Goal: Task Accomplishment & Management: Use online tool/utility

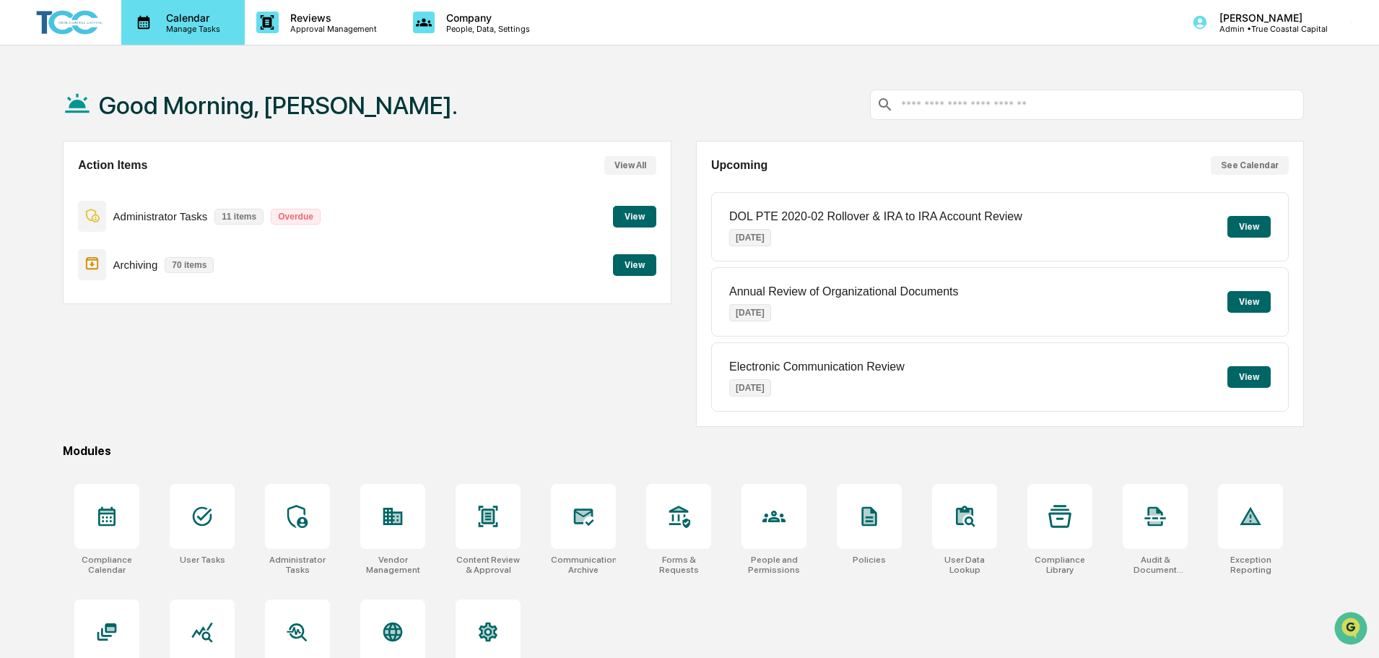
click at [188, 17] on p "Calendar" at bounding box center [191, 18] width 73 height 12
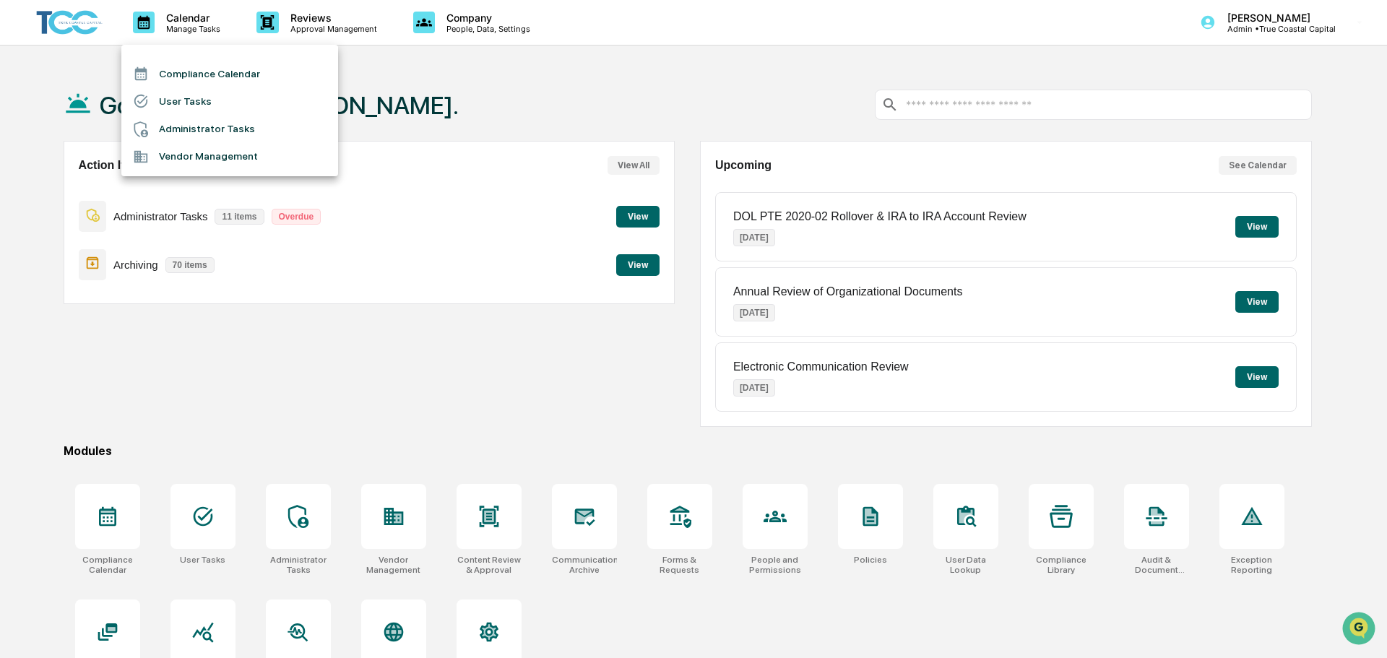
click at [236, 129] on li "Administrator Tasks" at bounding box center [229, 129] width 217 height 27
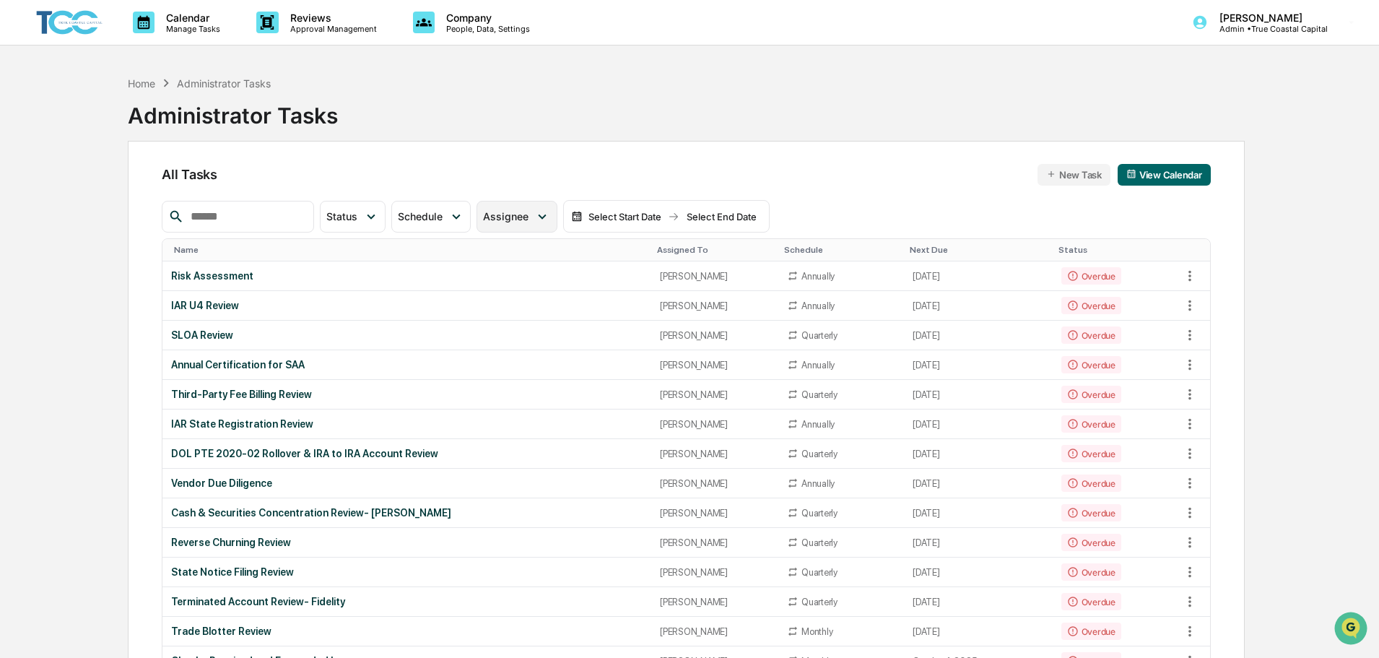
click at [529, 215] on span "Assignee" at bounding box center [505, 216] width 45 height 12
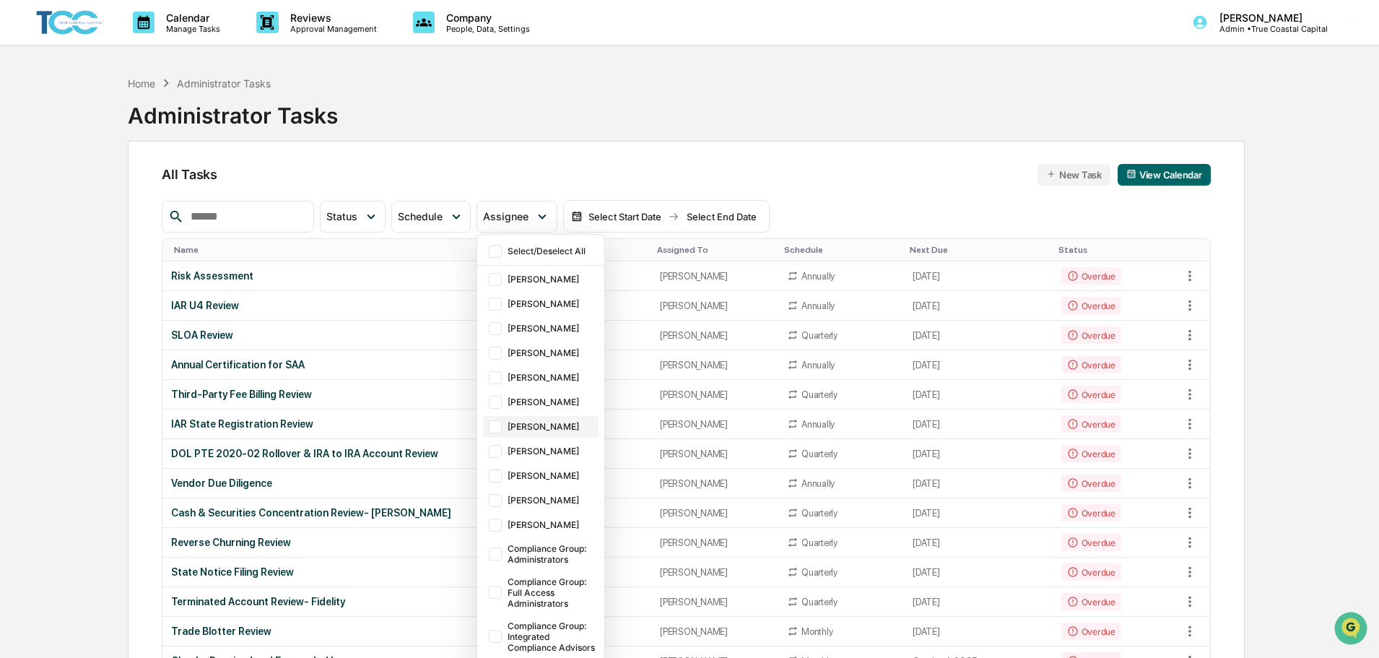
click at [559, 427] on div "[PERSON_NAME]" at bounding box center [552, 426] width 88 height 11
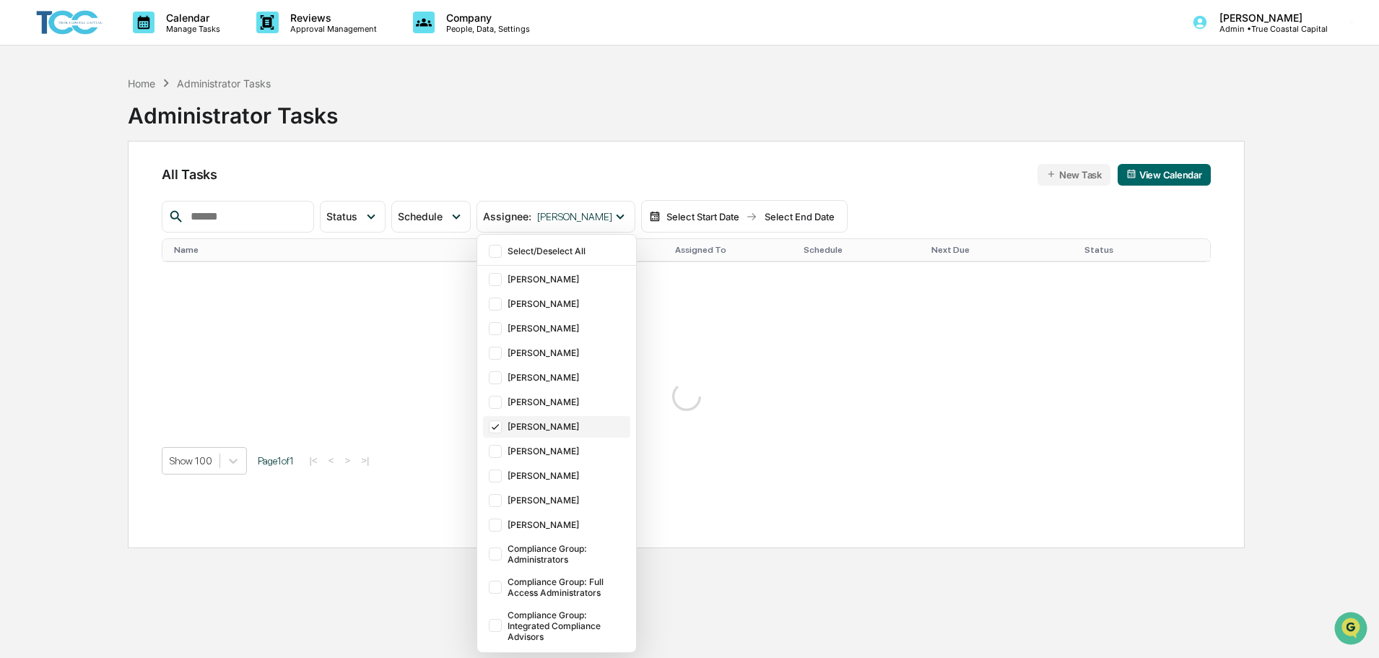
click at [559, 427] on div "[PERSON_NAME]" at bounding box center [567, 426] width 119 height 11
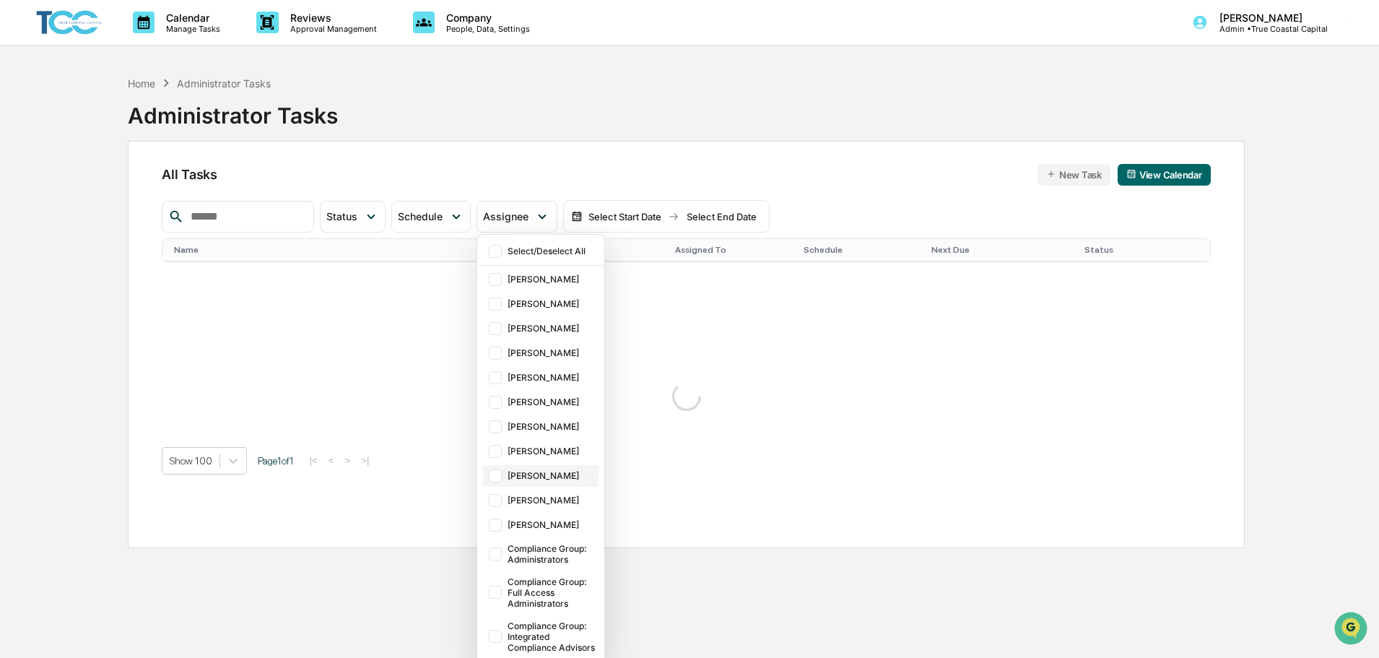
click at [560, 472] on div "[PERSON_NAME]" at bounding box center [552, 475] width 88 height 11
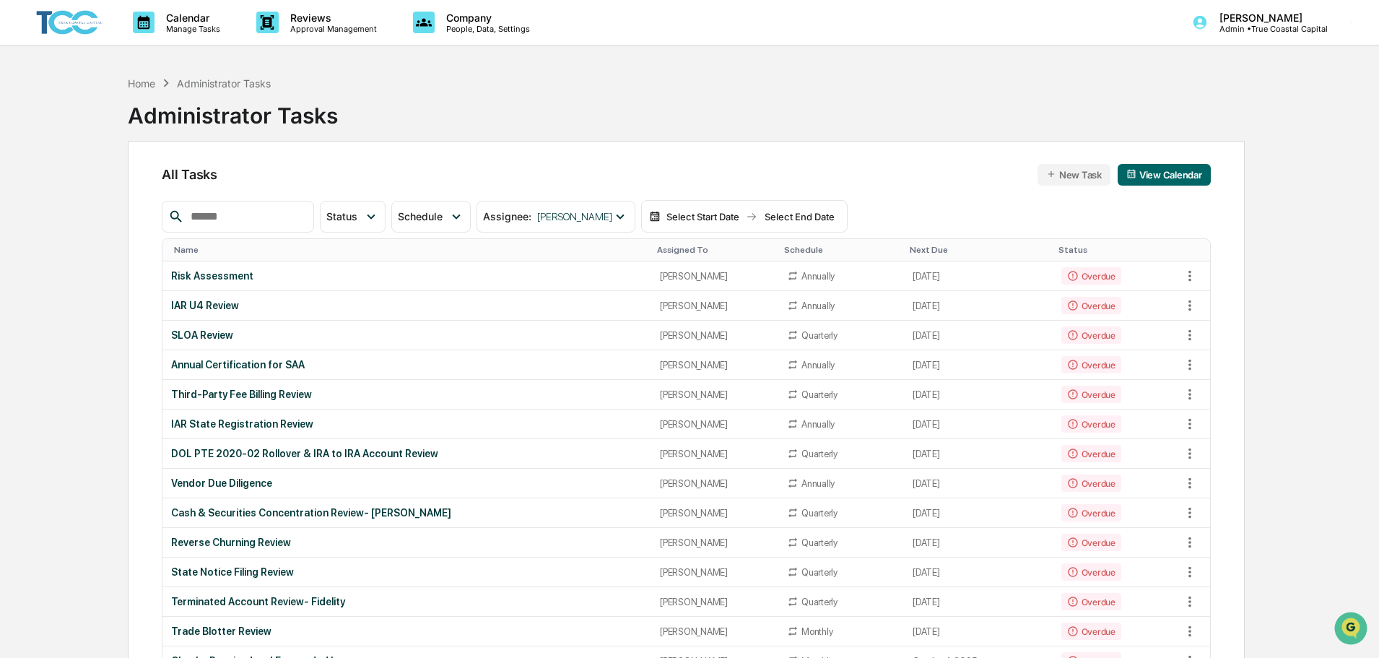
click at [915, 131] on div "Home Administrator Tasks Administrator Tasks" at bounding box center [686, 105] width 1117 height 72
click at [529, 220] on span "Assignee" at bounding box center [505, 216] width 45 height 12
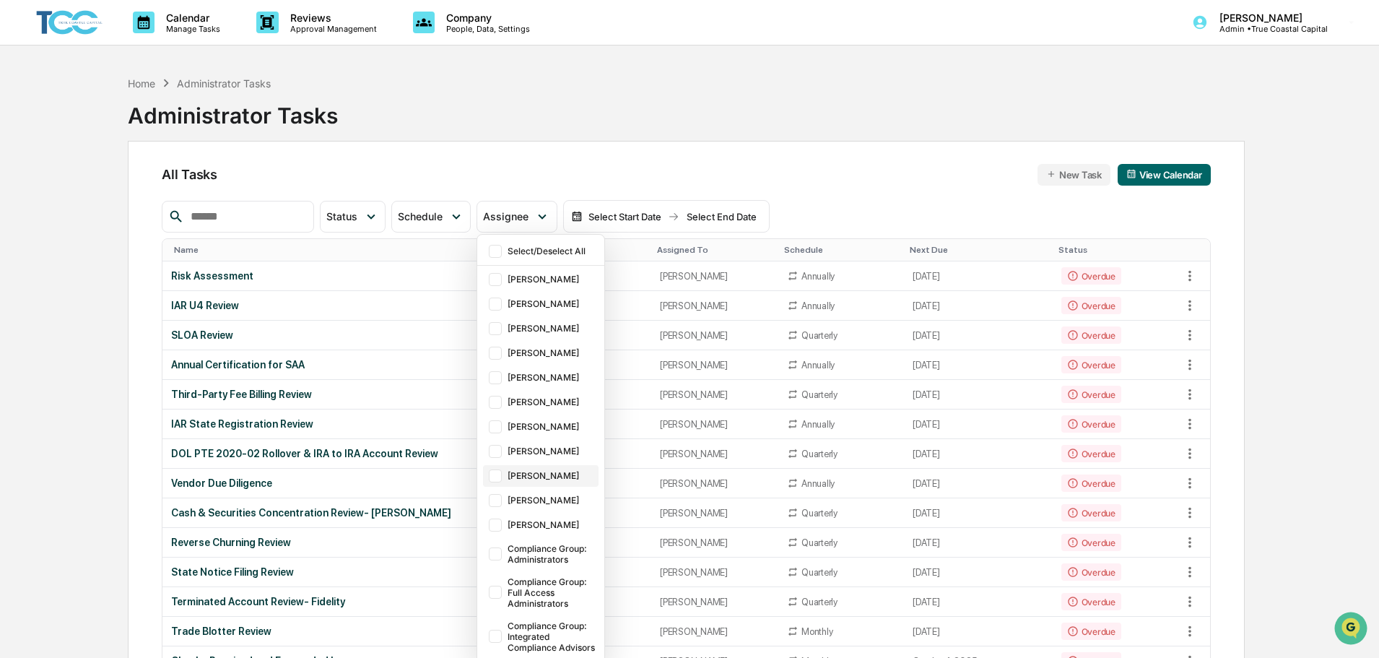
click at [568, 480] on div "[PERSON_NAME]" at bounding box center [552, 475] width 88 height 11
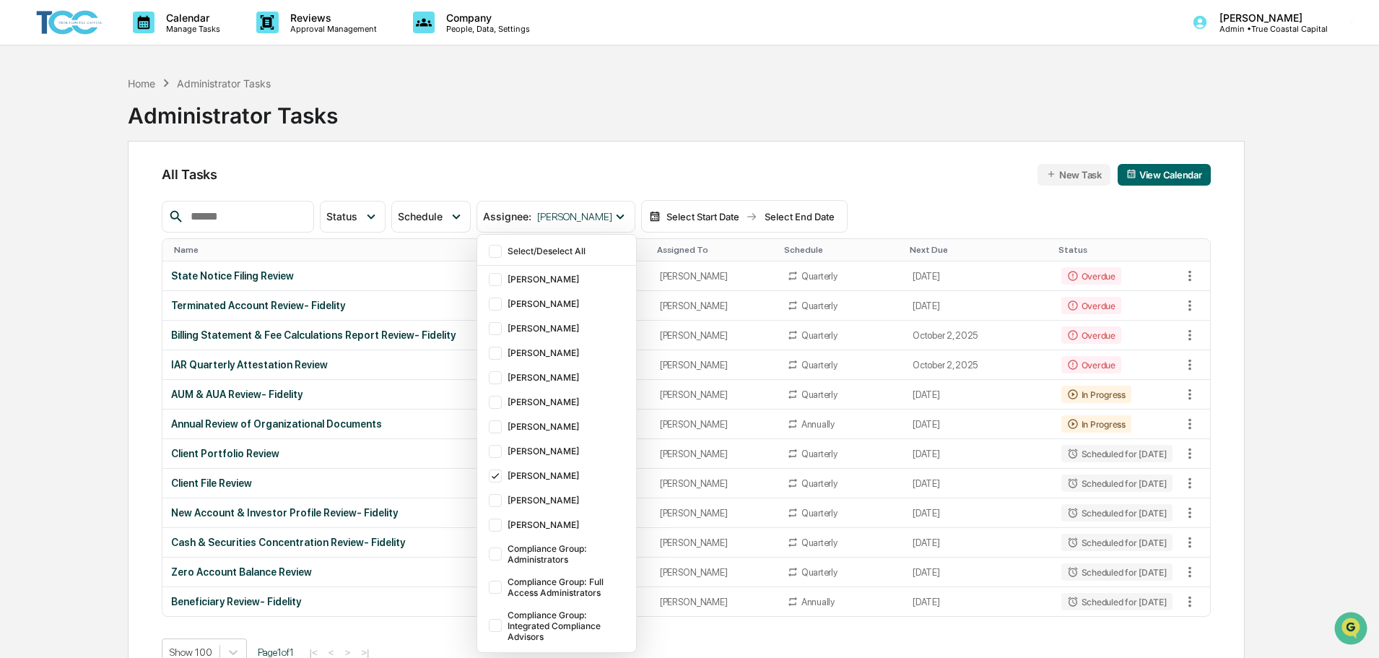
click at [17, 323] on div "Calendar Manage Tasks Reviews Approval Management Company People, Data, Setting…" at bounding box center [689, 363] width 1379 height 727
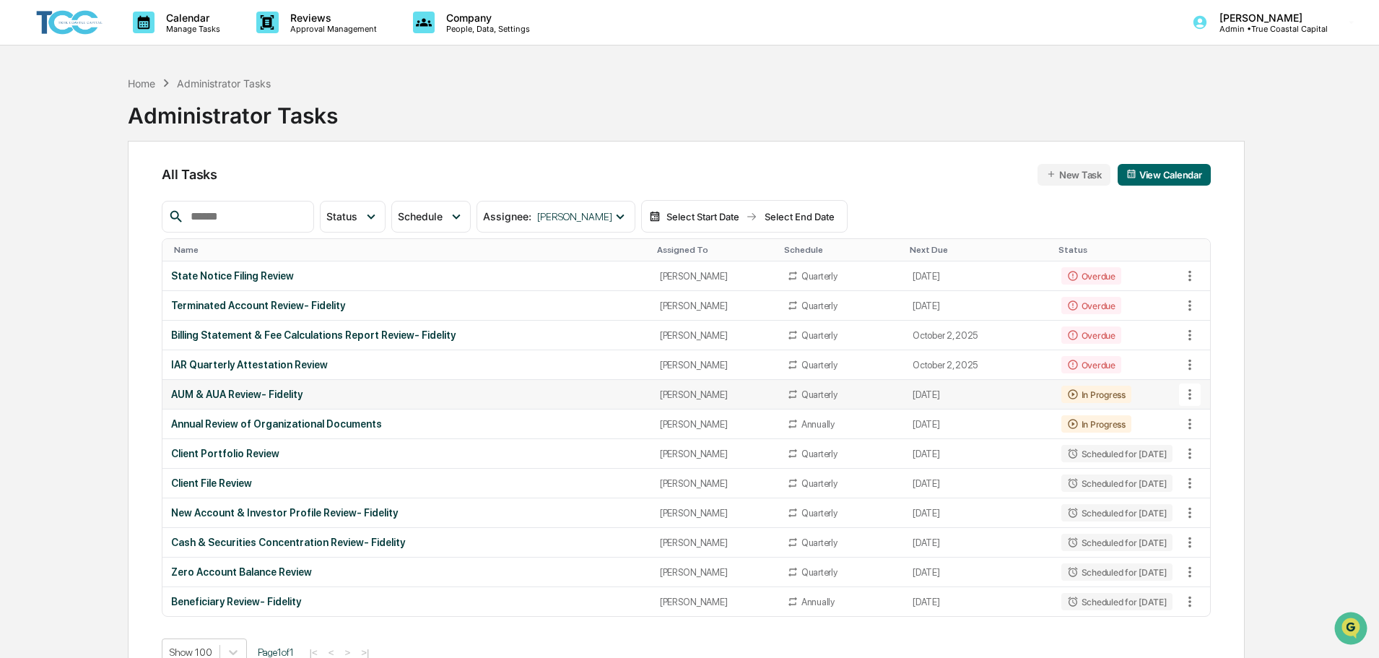
click at [417, 399] on div "AUM & AUA Review- Fidelity" at bounding box center [406, 395] width 471 height 12
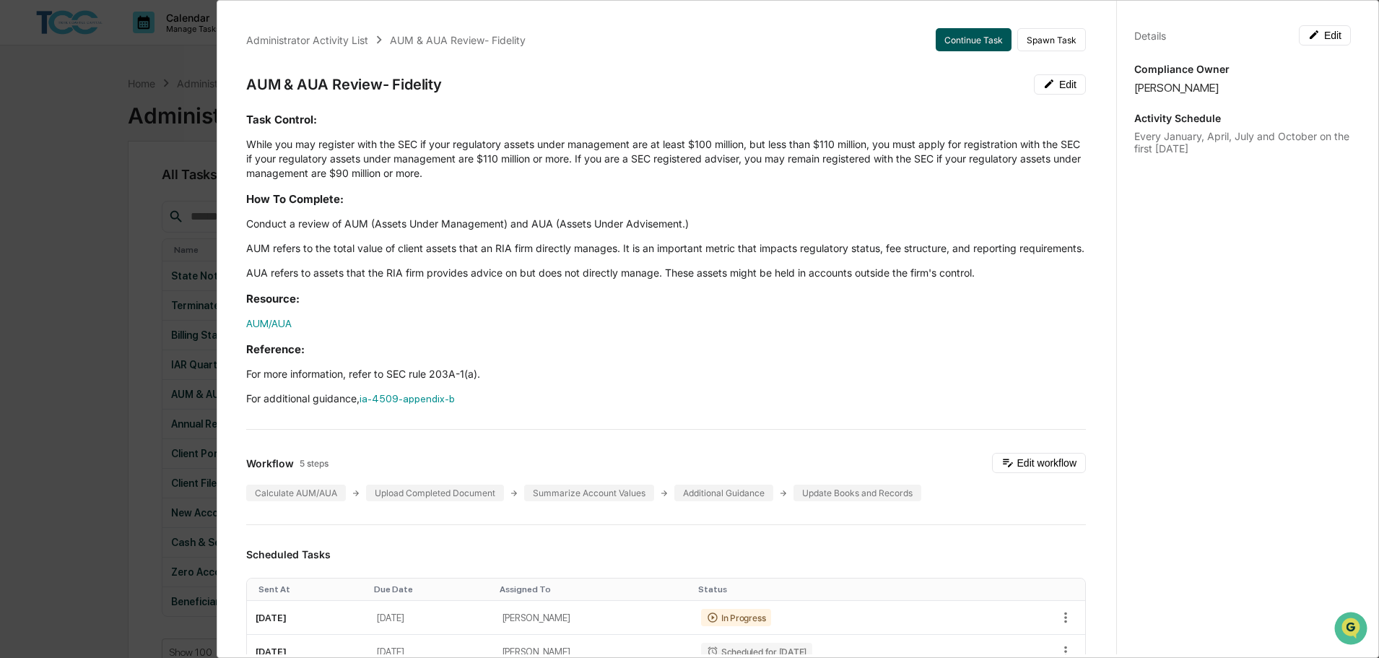
click at [945, 34] on button "Continue Task" at bounding box center [974, 39] width 76 height 23
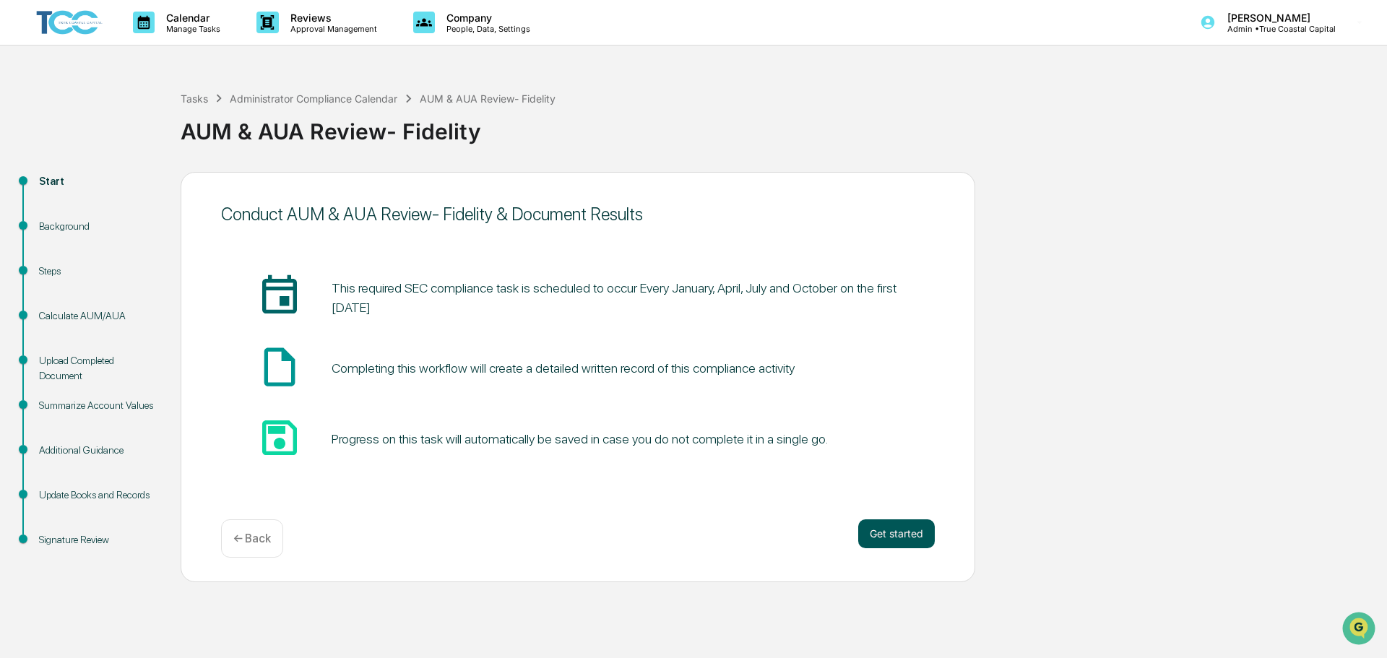
click at [903, 532] on button "Get started" at bounding box center [896, 533] width 77 height 29
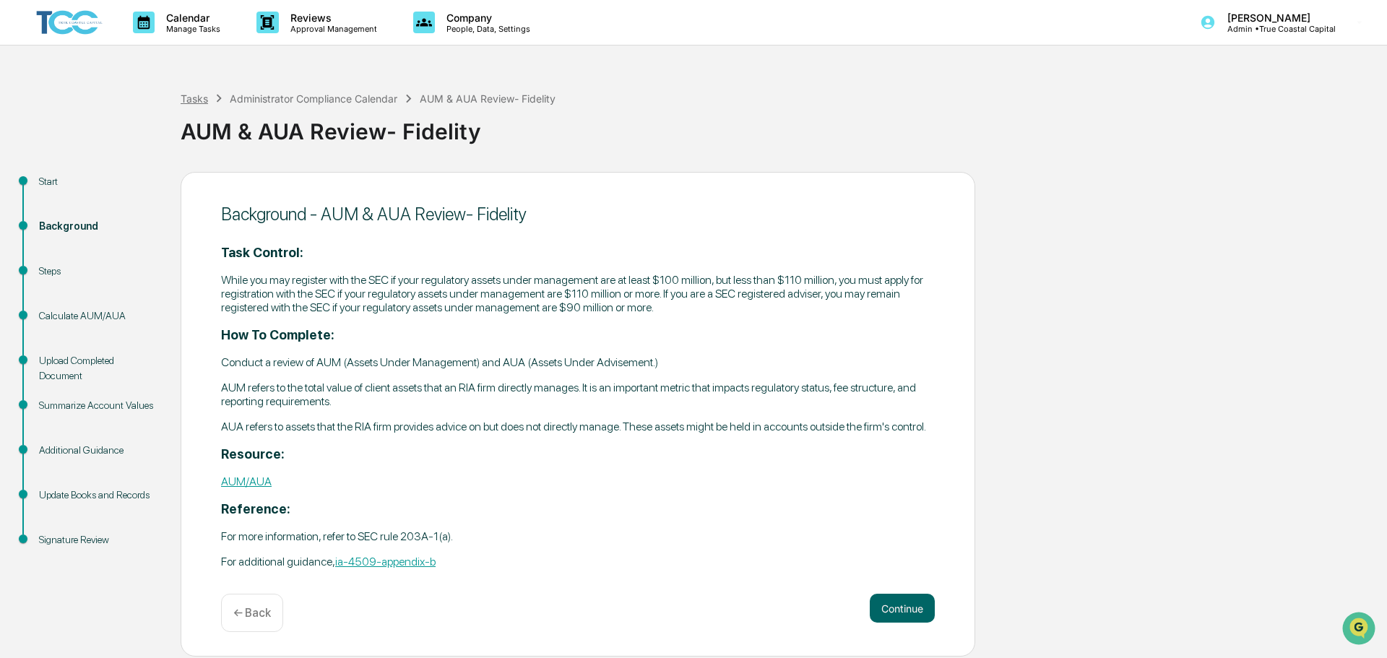
click at [205, 99] on div "Tasks" at bounding box center [194, 98] width 27 height 12
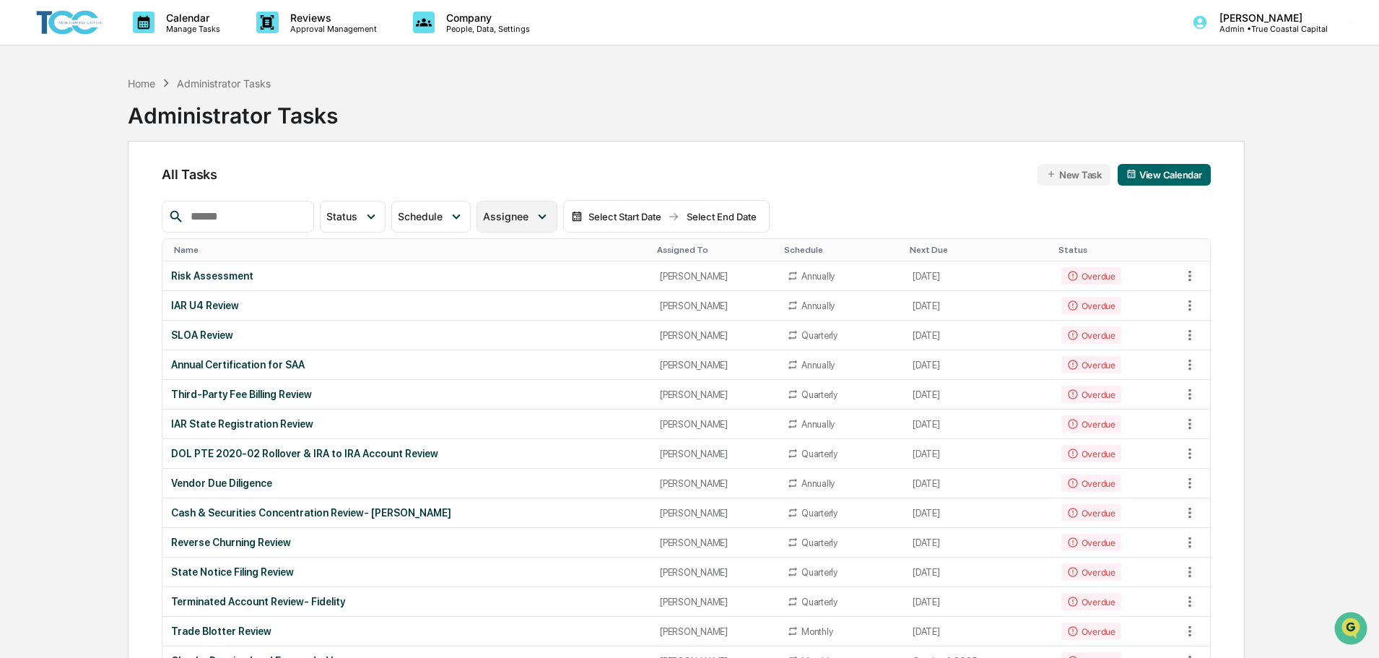
drag, startPoint x: 604, startPoint y: 217, endPoint x: 553, endPoint y: 217, distance: 50.6
click at [583, 217] on img at bounding box center [577, 217] width 12 height 12
click at [529, 216] on span "Assignee" at bounding box center [505, 216] width 45 height 12
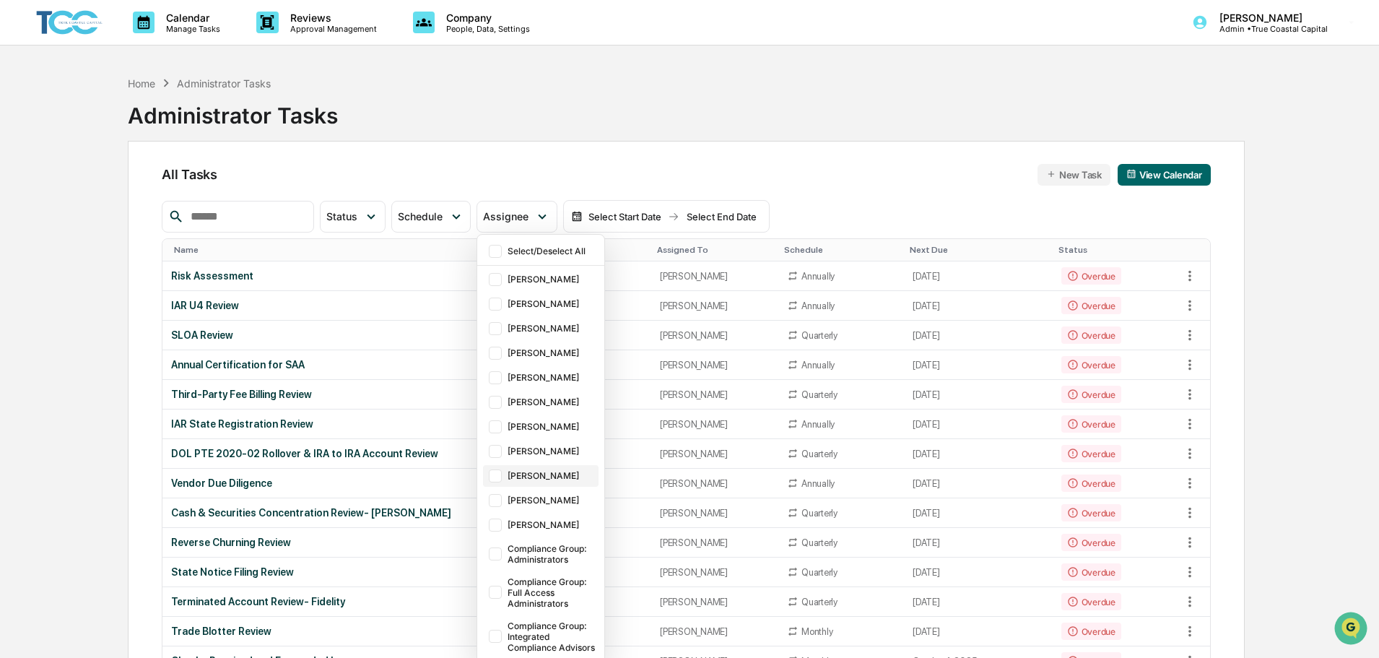
click at [560, 471] on div "[PERSON_NAME]" at bounding box center [552, 475] width 88 height 11
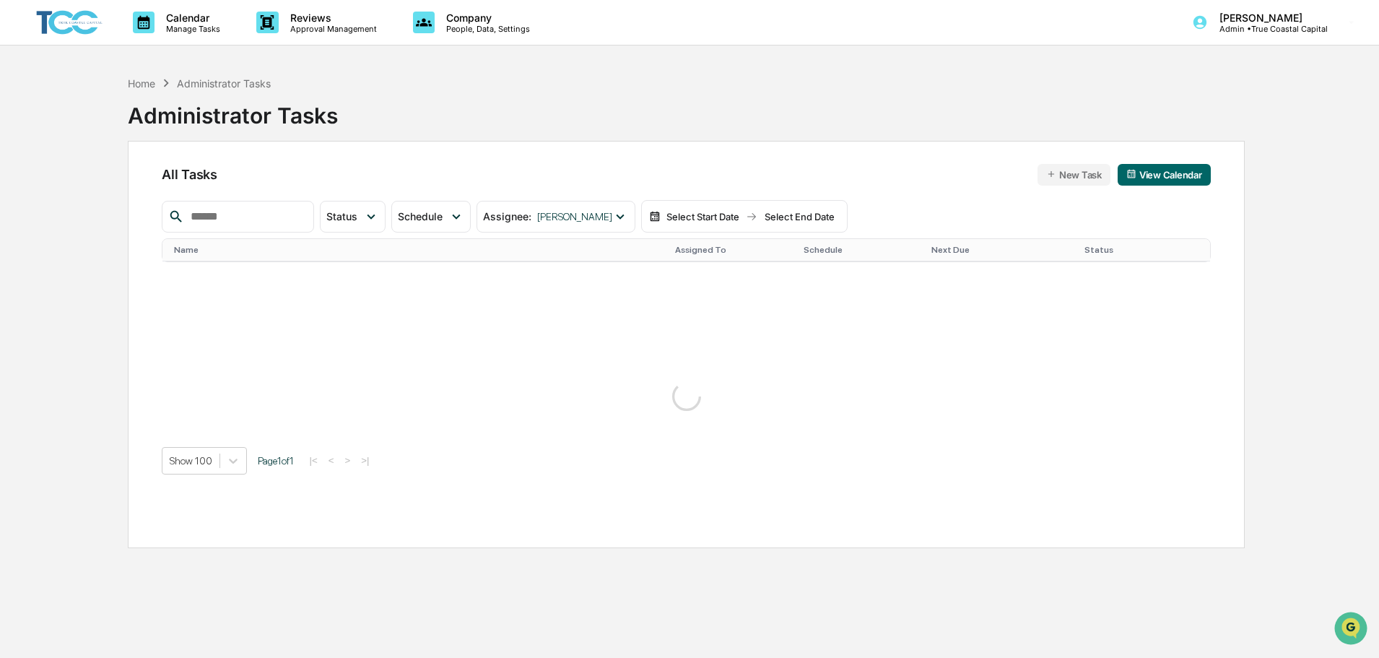
click at [927, 134] on div "Home Administrator Tasks Administrator Tasks" at bounding box center [686, 105] width 1117 height 72
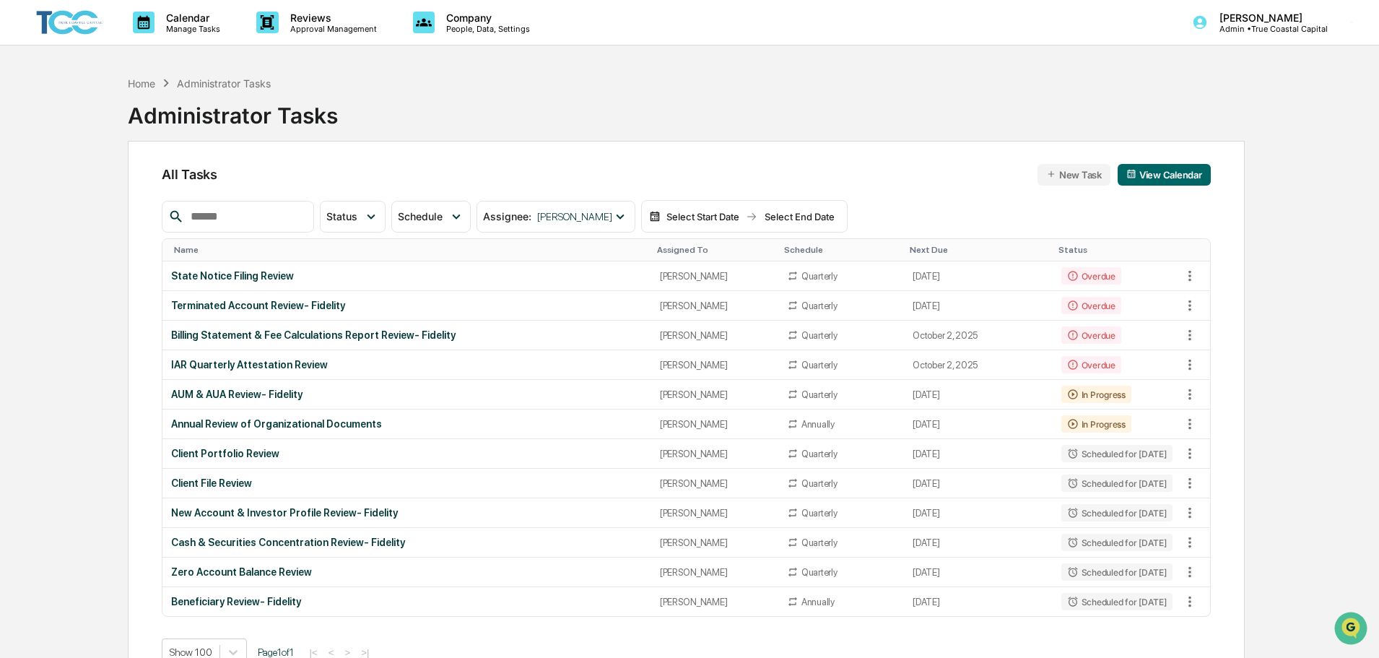
scroll to position [69, 0]
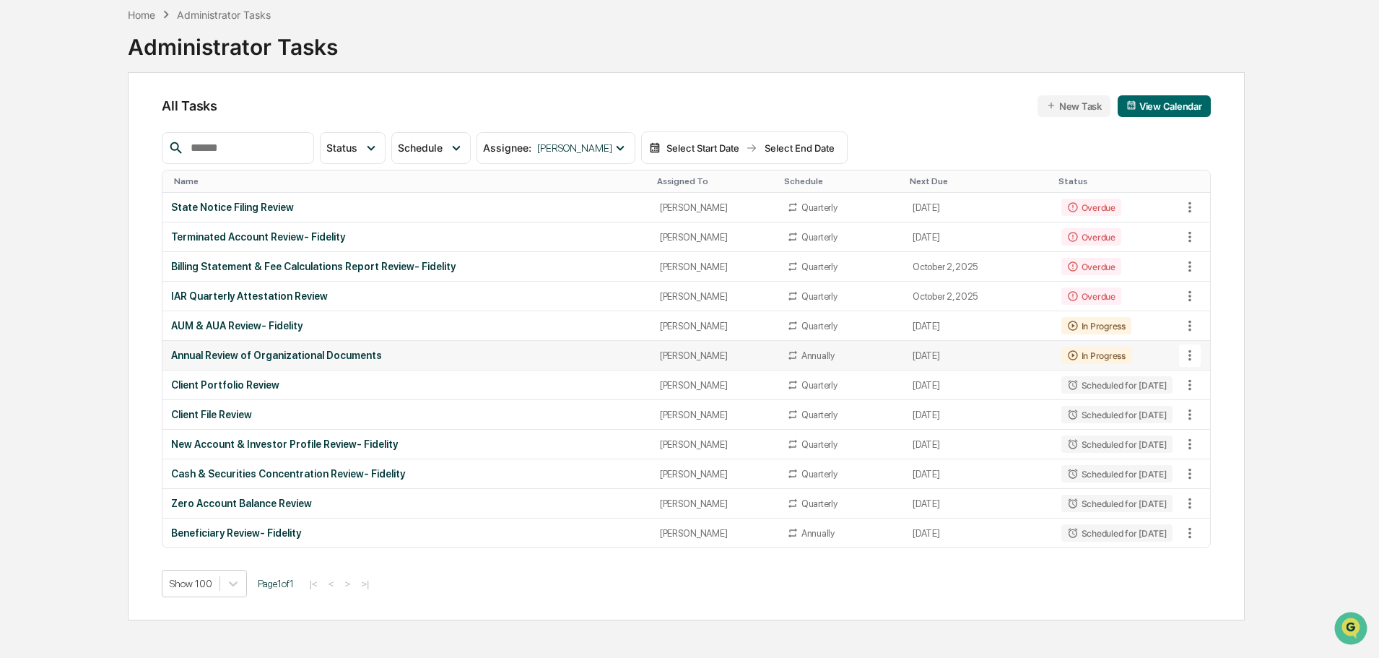
click at [368, 361] on div "Annual Review of Organizational Documents" at bounding box center [406, 356] width 471 height 12
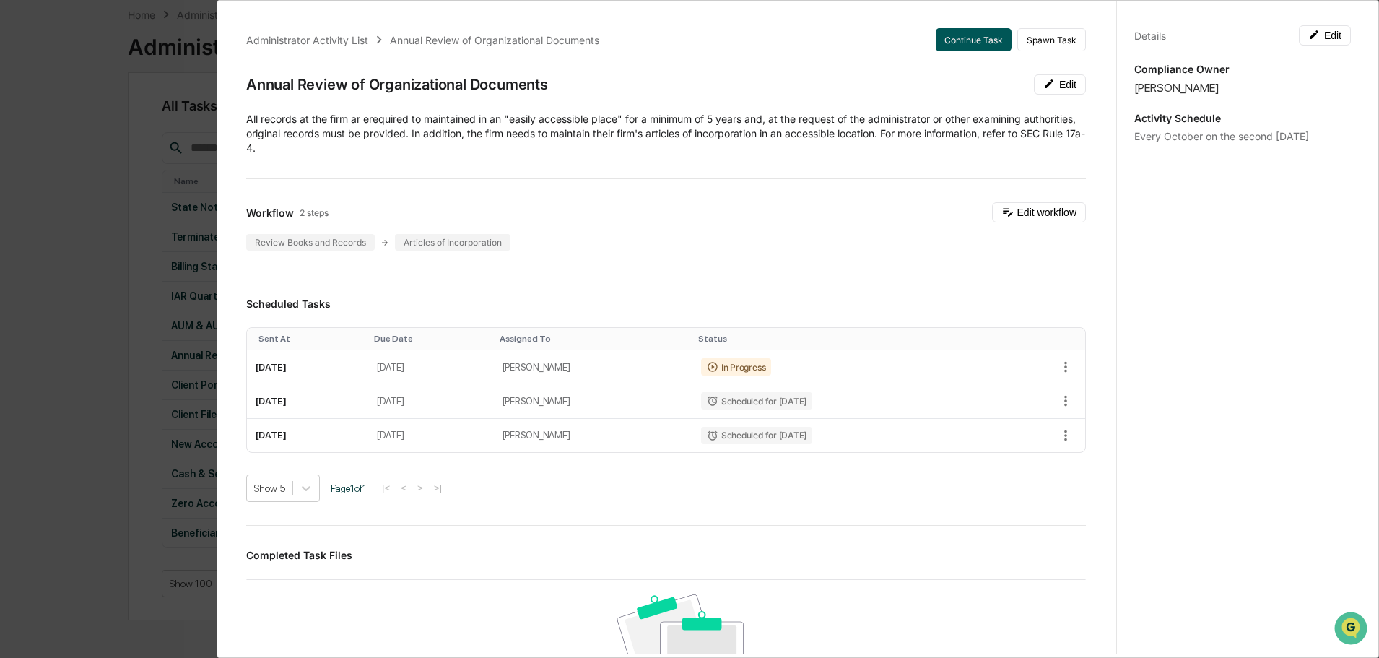
click at [949, 44] on button "Continue Task" at bounding box center [974, 39] width 76 height 23
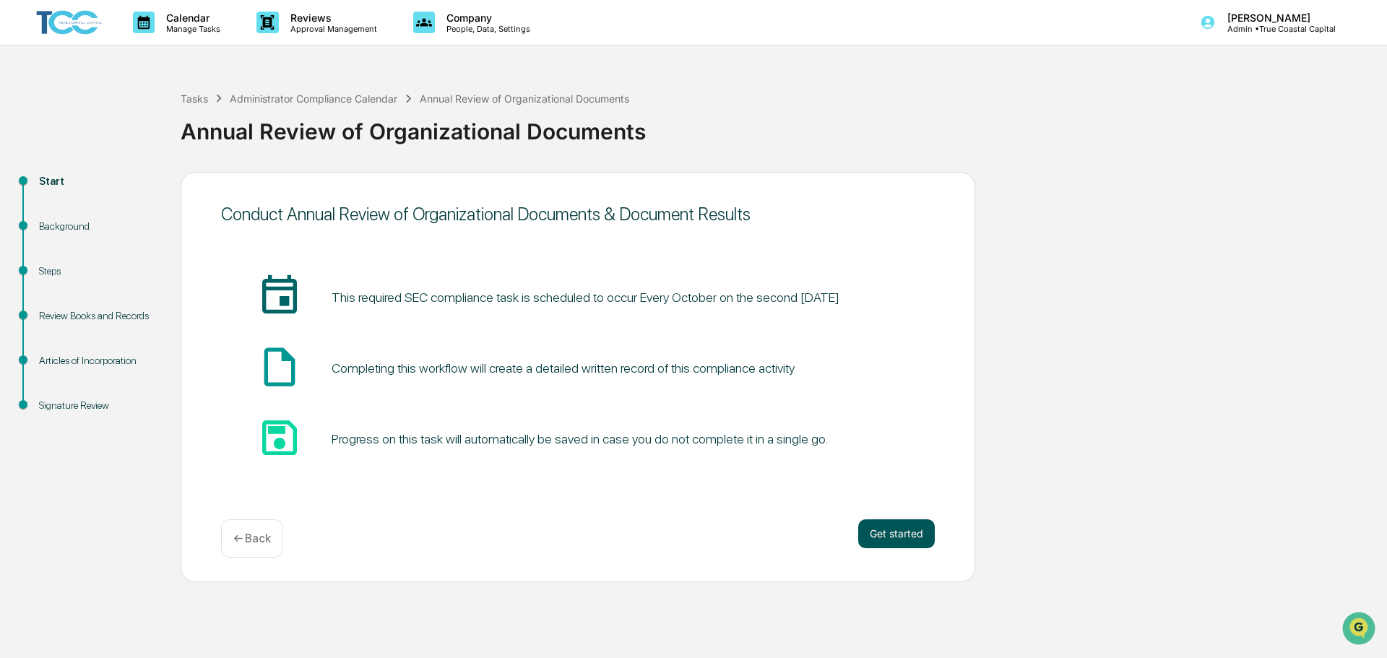
click at [914, 532] on button "Get started" at bounding box center [896, 533] width 77 height 29
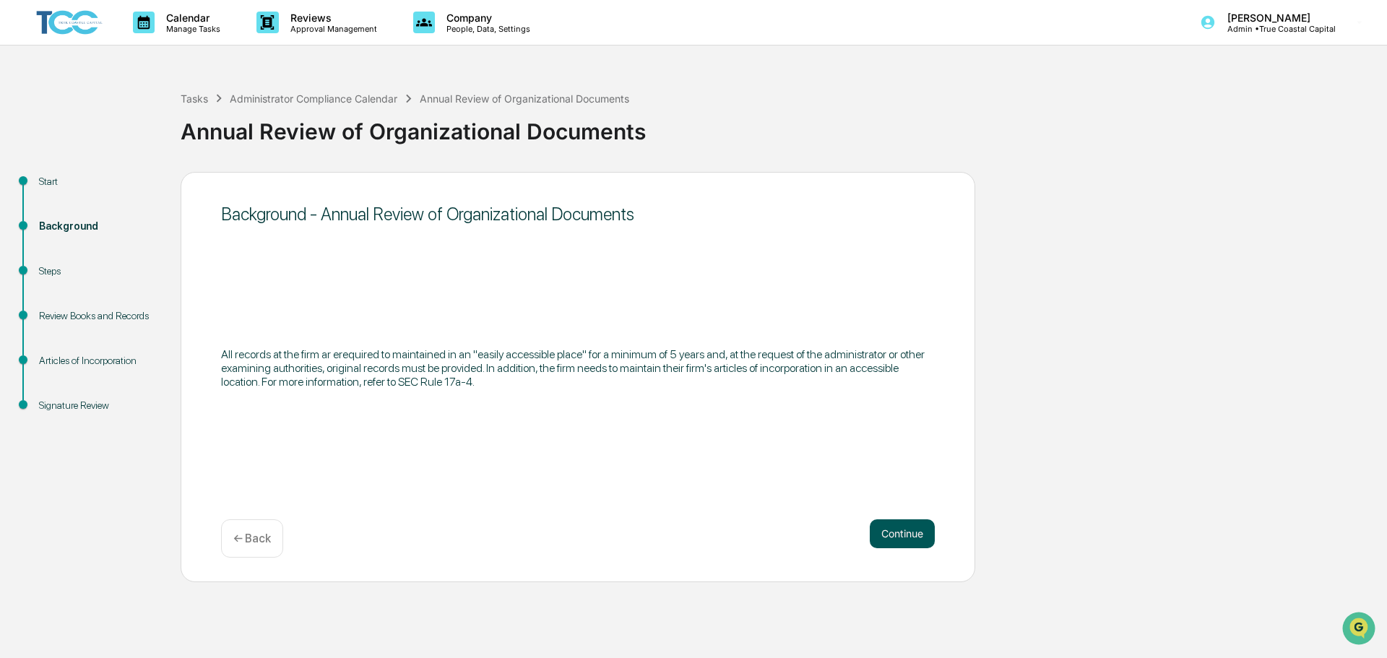
click at [934, 529] on button "Continue" at bounding box center [902, 533] width 65 height 29
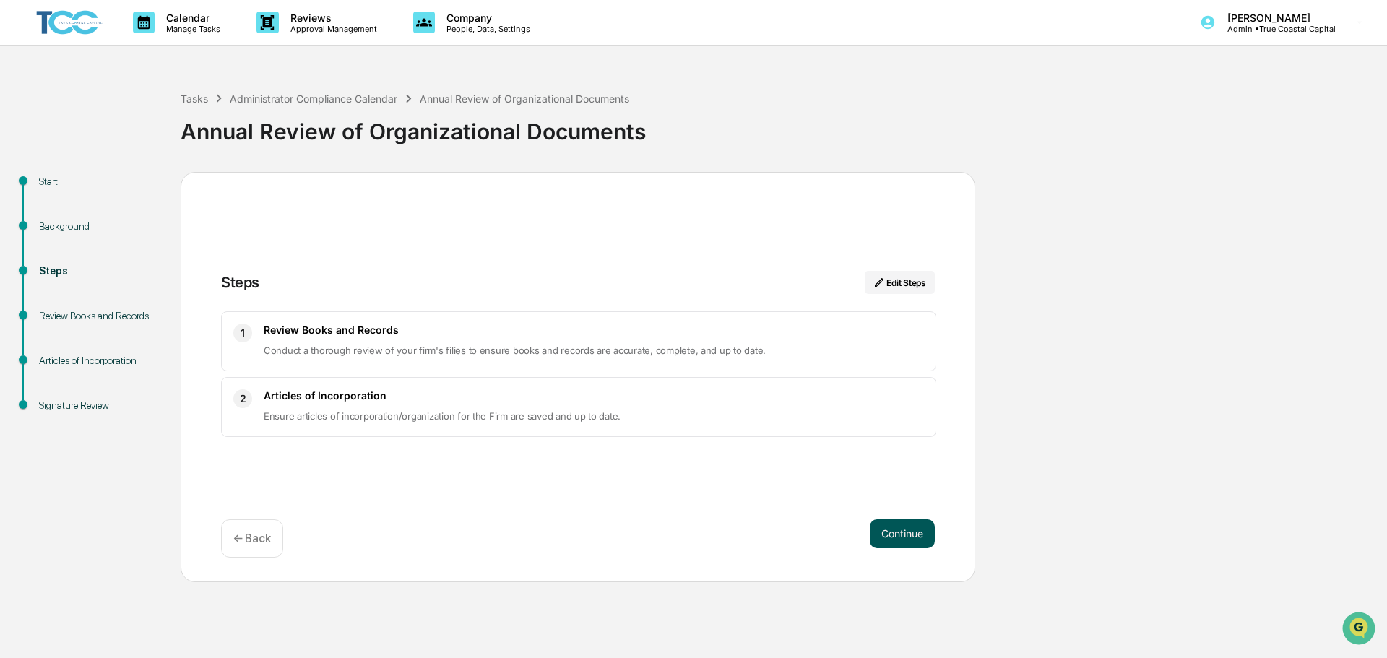
click at [911, 537] on button "Continue" at bounding box center [902, 533] width 65 height 29
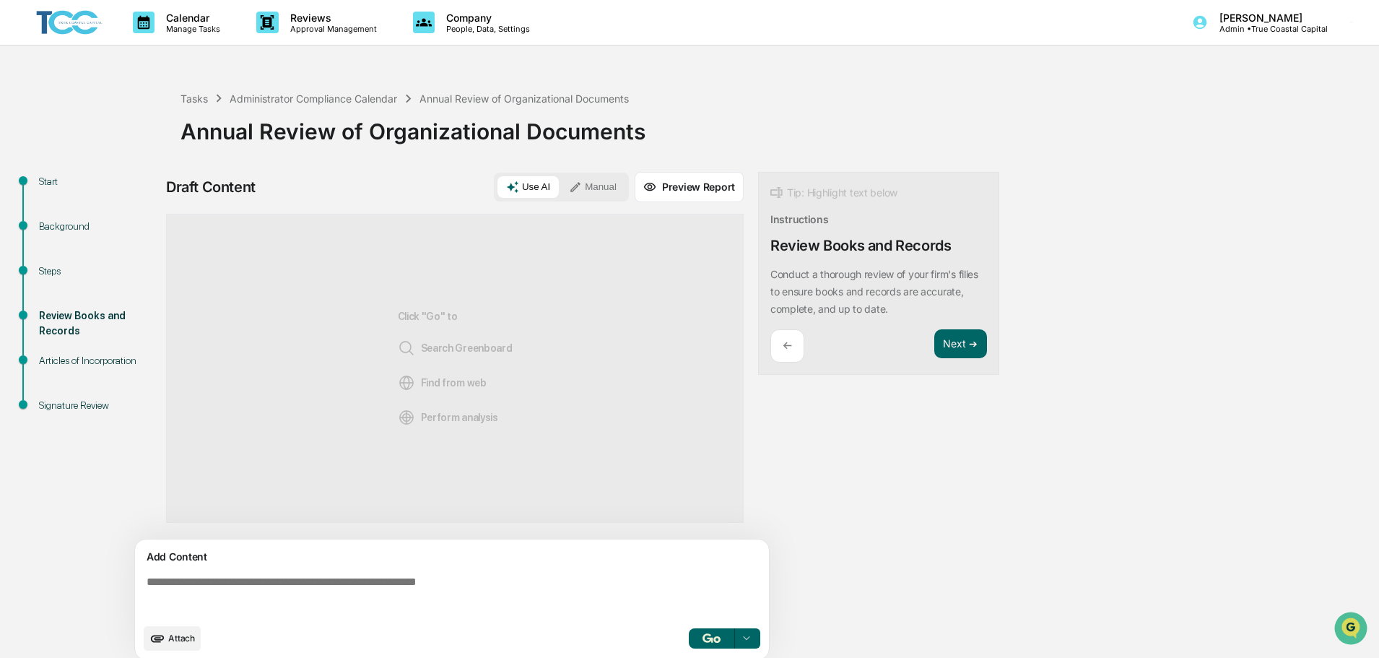
scroll to position [11, 0]
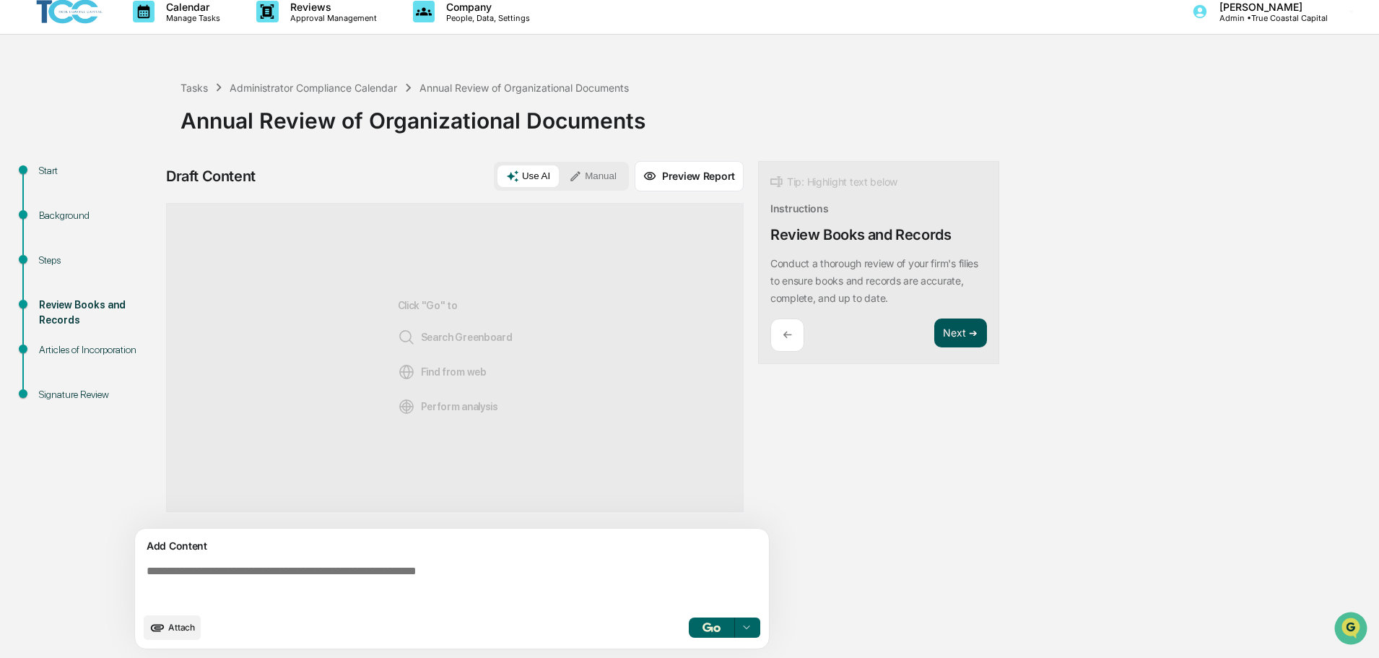
click at [966, 333] on button "Next ➔" at bounding box center [961, 333] width 53 height 30
click at [966, 316] on button "Next ➔" at bounding box center [961, 316] width 53 height 30
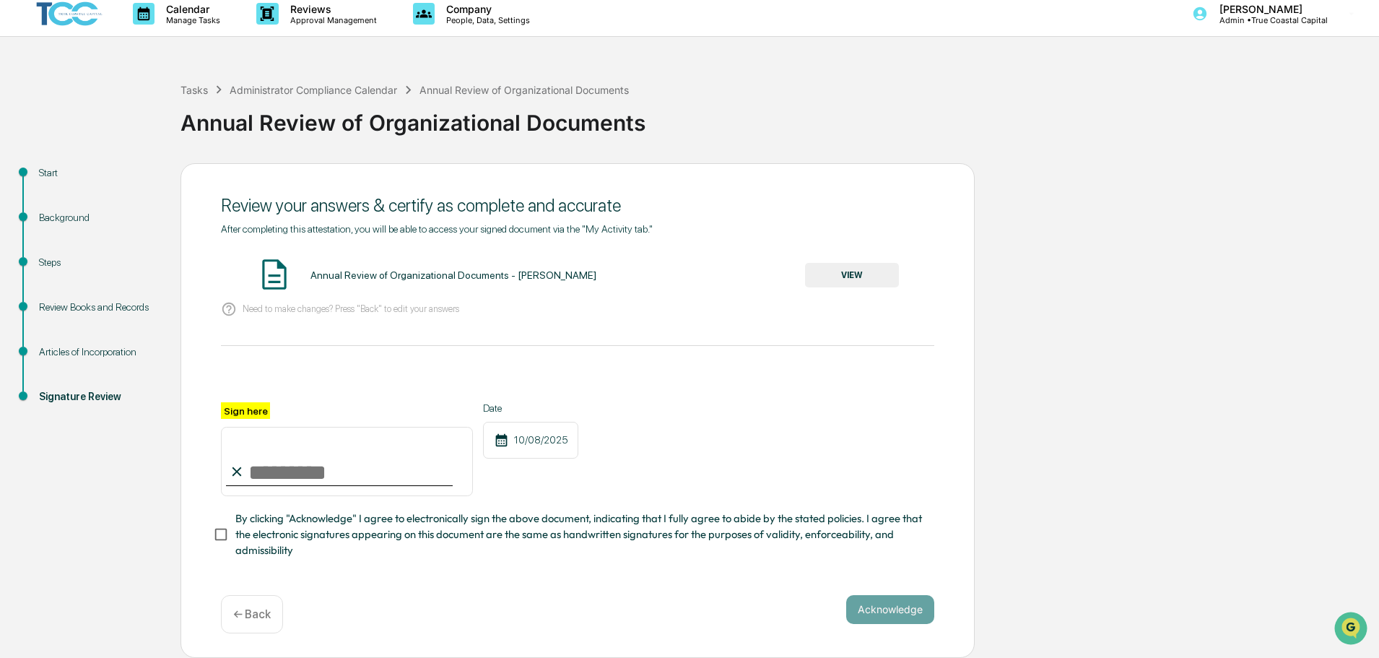
click at [256, 604] on div "← Back" at bounding box center [252, 614] width 62 height 38
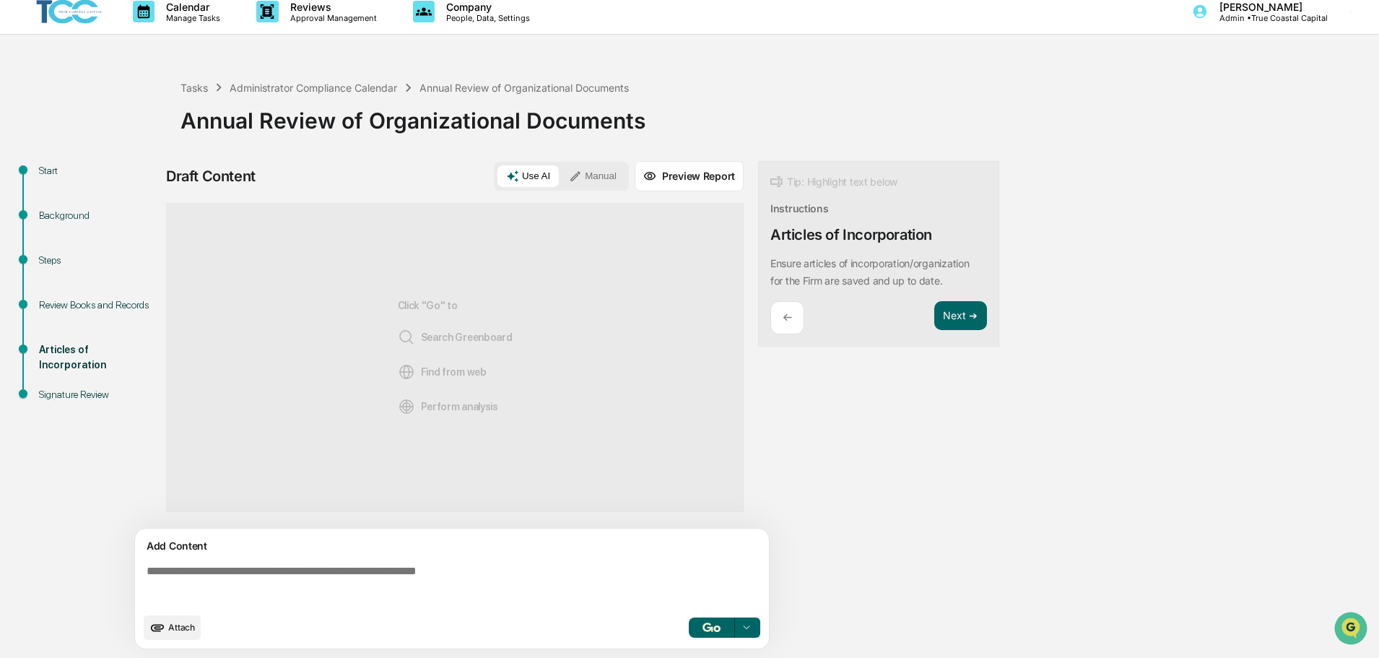
click at [782, 324] on div "←" at bounding box center [788, 318] width 34 height 34
click at [1151, 194] on div "Start Background Steps Review Books and Records Articles of Incorporation Signa…" at bounding box center [689, 409] width 1365 height 497
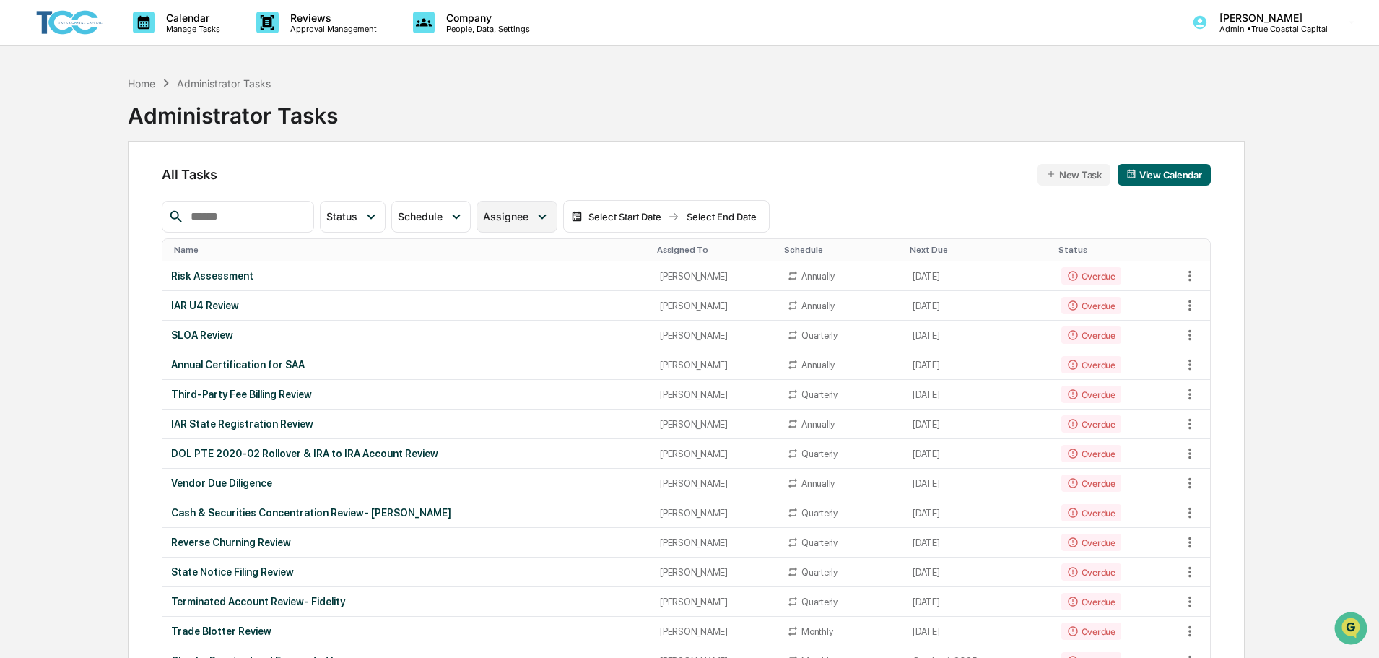
click at [553, 209] on div "Assignee" at bounding box center [517, 217] width 80 height 32
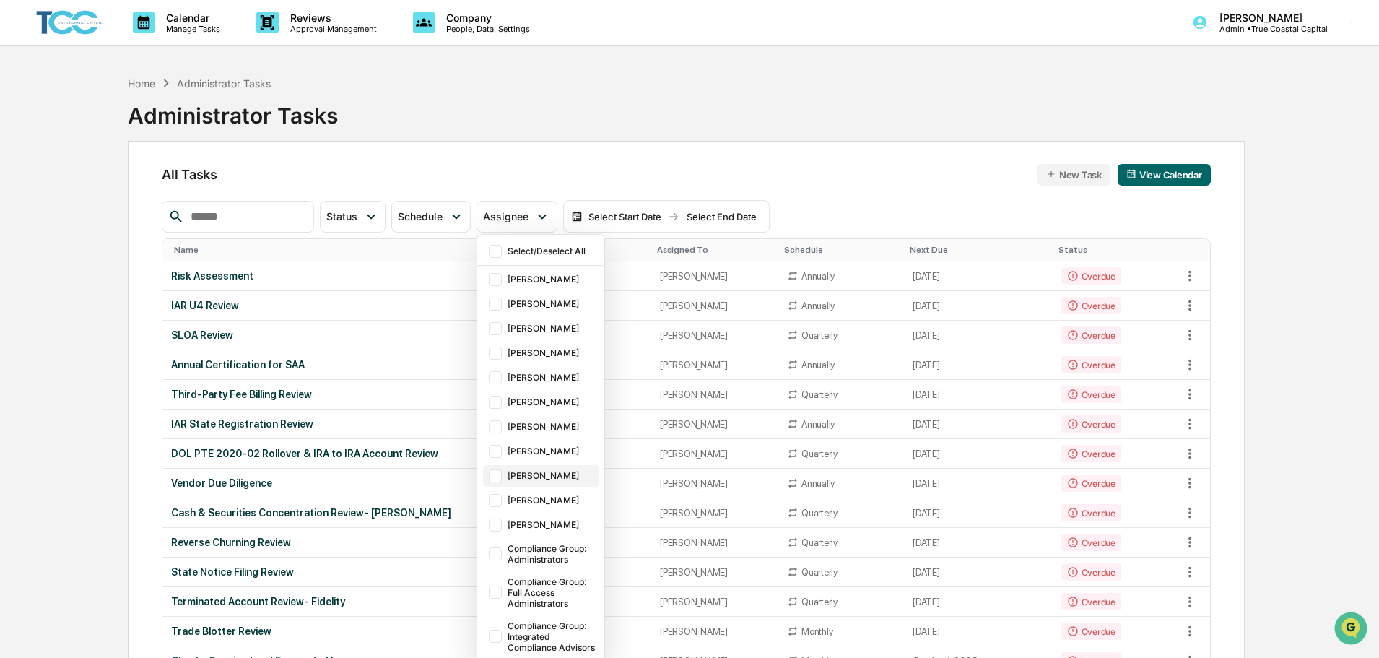
click at [579, 480] on div "[PERSON_NAME]" at bounding box center [552, 475] width 88 height 11
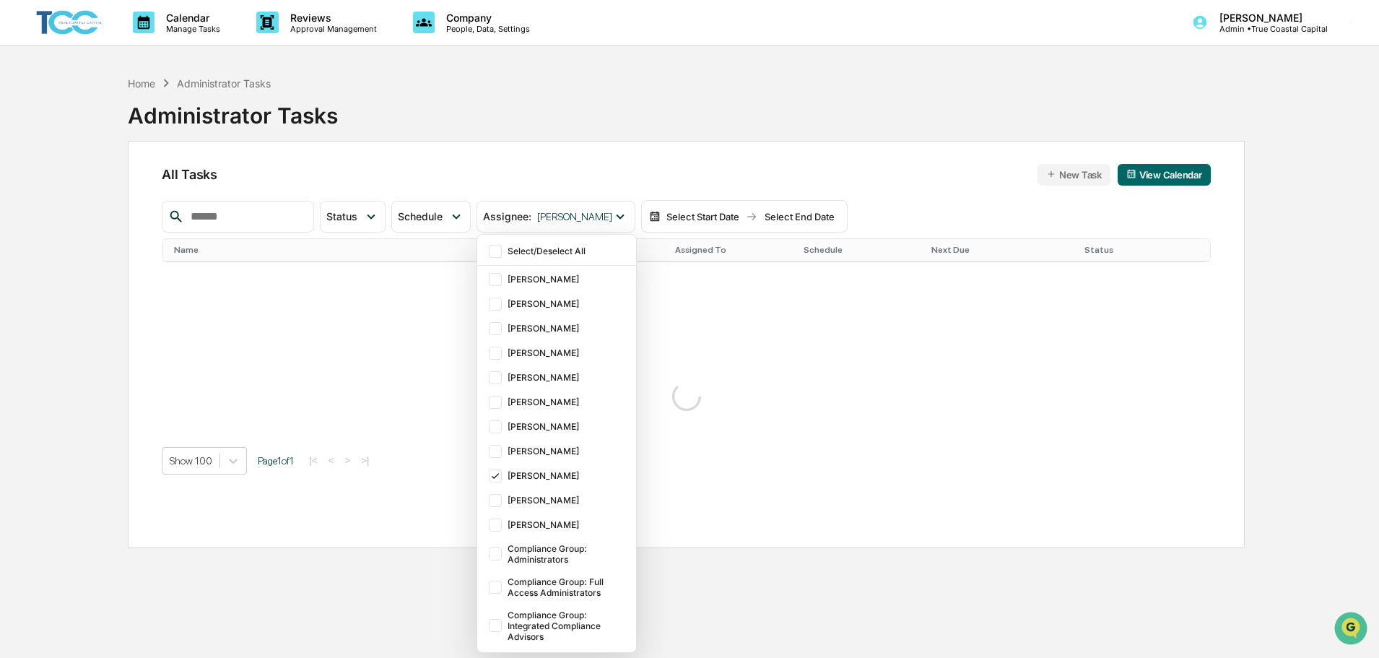
click at [34, 303] on div "Calendar Manage Tasks Reviews Approval Management Company People, Data, Setting…" at bounding box center [689, 363] width 1379 height 727
